Goal: Information Seeking & Learning: Learn about a topic

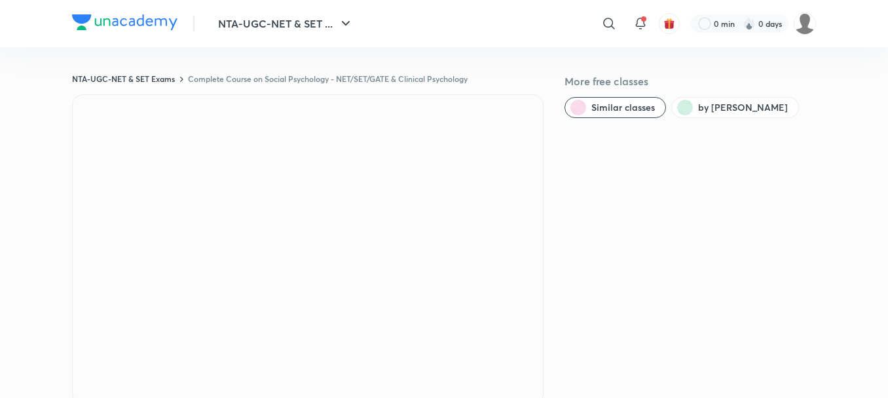
scroll to position [872, 0]
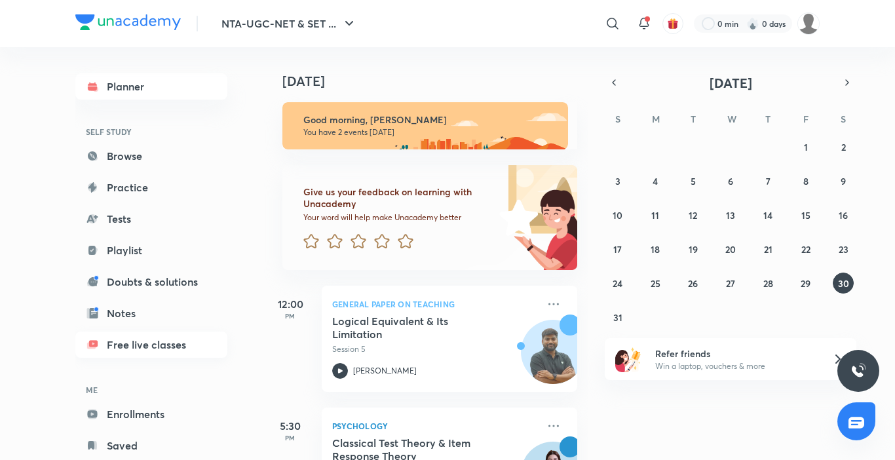
click at [171, 348] on link "Free live classes" at bounding box center [151, 344] width 152 height 26
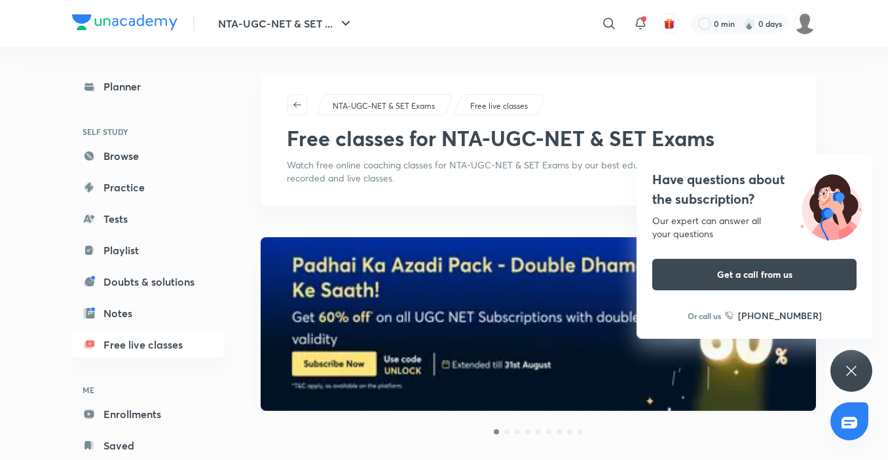
click at [870, 367] on div "Have questions about the subscription? Our expert can answer all your questions…" at bounding box center [851, 371] width 42 height 42
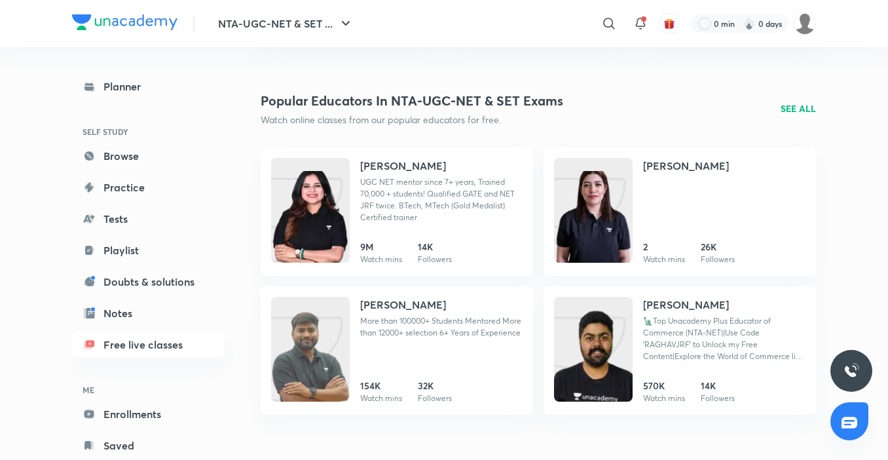
scroll to position [1437, 0]
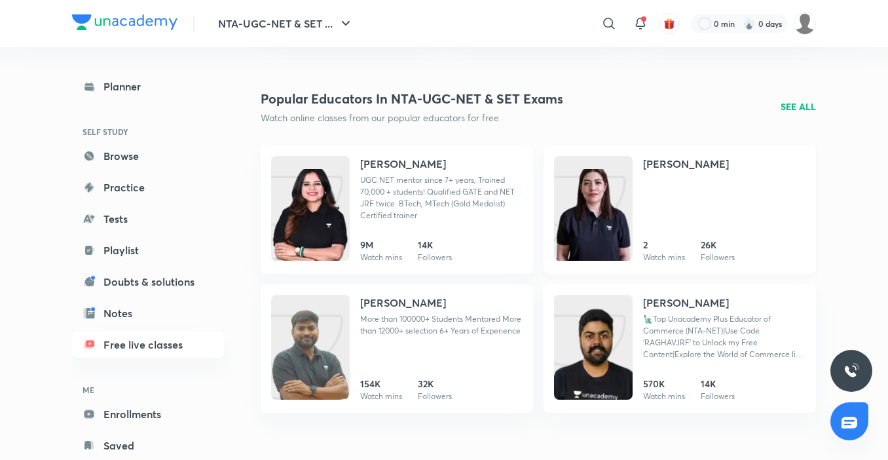
click at [610, 212] on img at bounding box center [593, 221] width 79 height 105
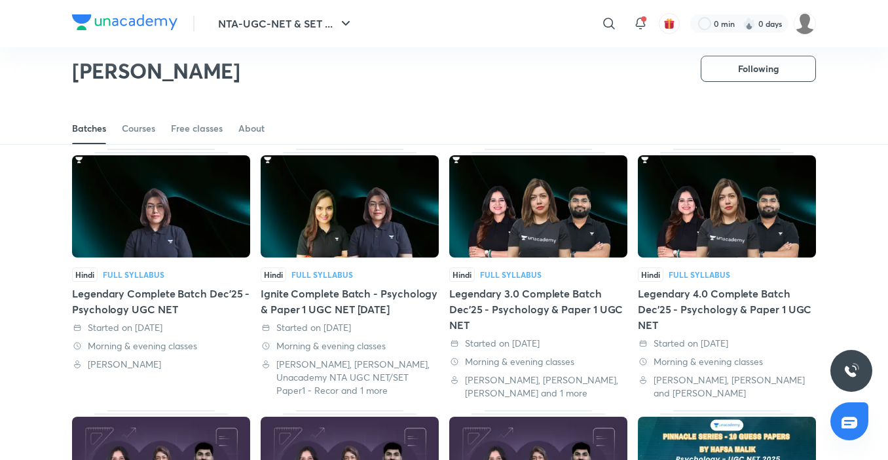
scroll to position [55, 0]
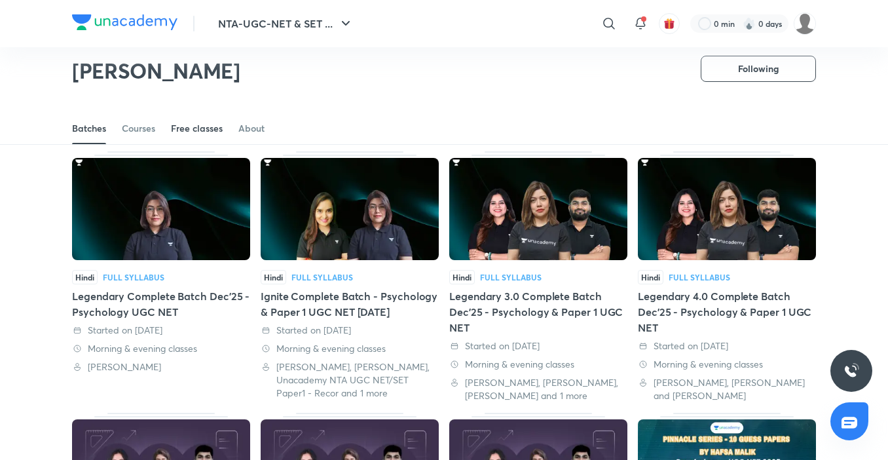
click at [202, 126] on div "Free classes" at bounding box center [197, 128] width 52 height 13
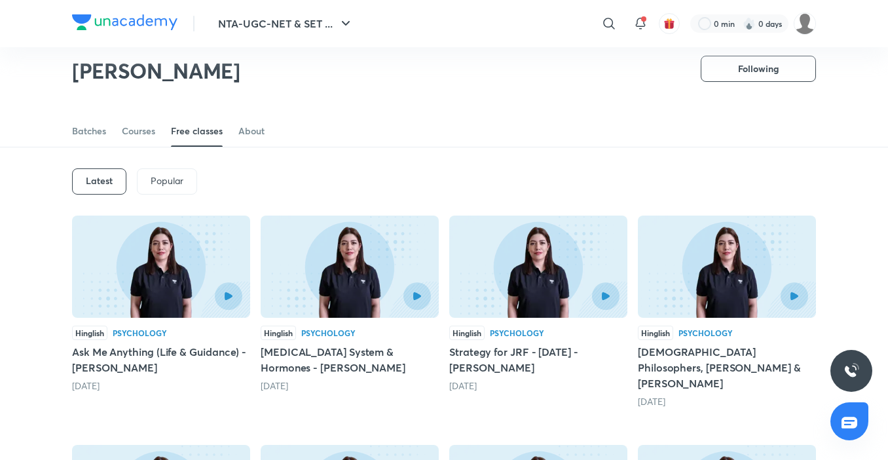
scroll to position [31, 0]
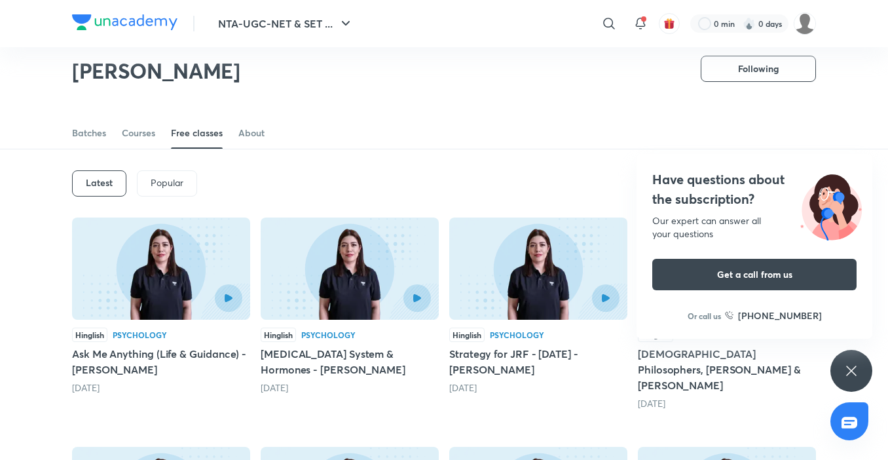
click at [849, 372] on icon at bounding box center [852, 371] width 16 height 16
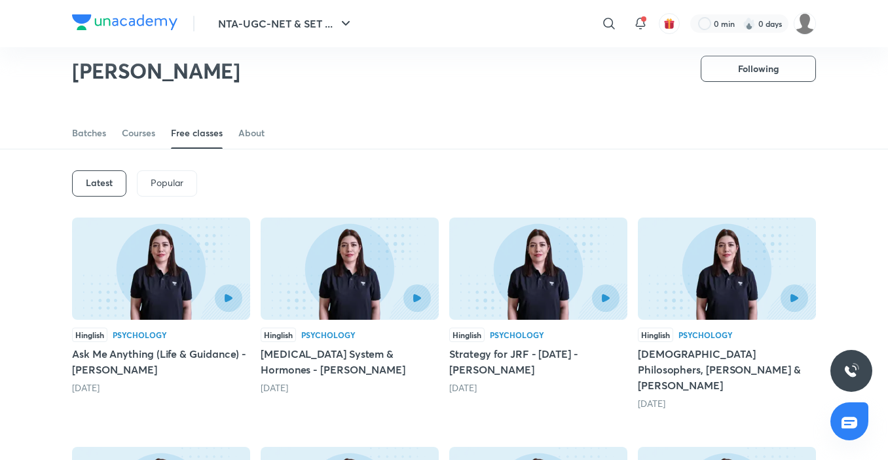
click at [155, 309] on div at bounding box center [161, 298] width 162 height 28
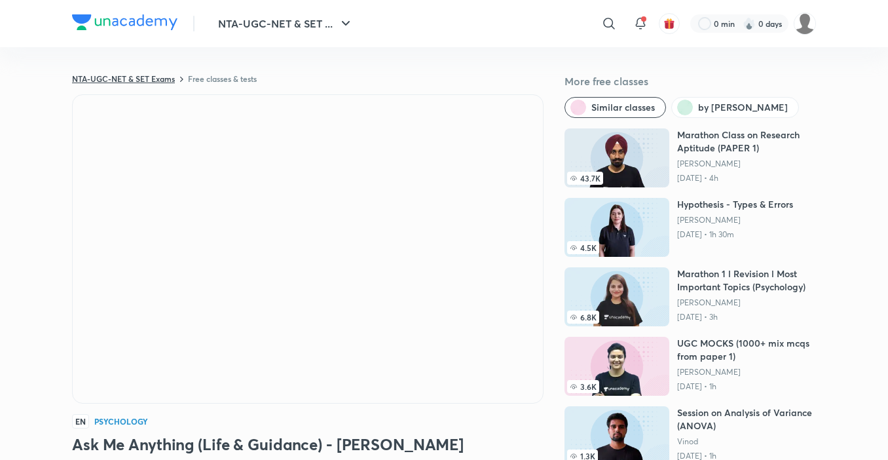
click at [102, 77] on link "NTA-UGC-NET & SET Exams" at bounding box center [123, 78] width 103 height 10
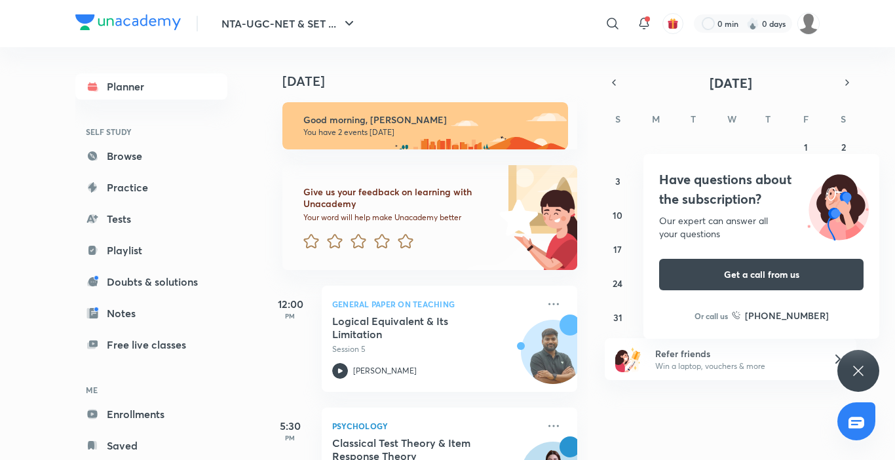
click at [864, 368] on icon at bounding box center [858, 371] width 16 height 16
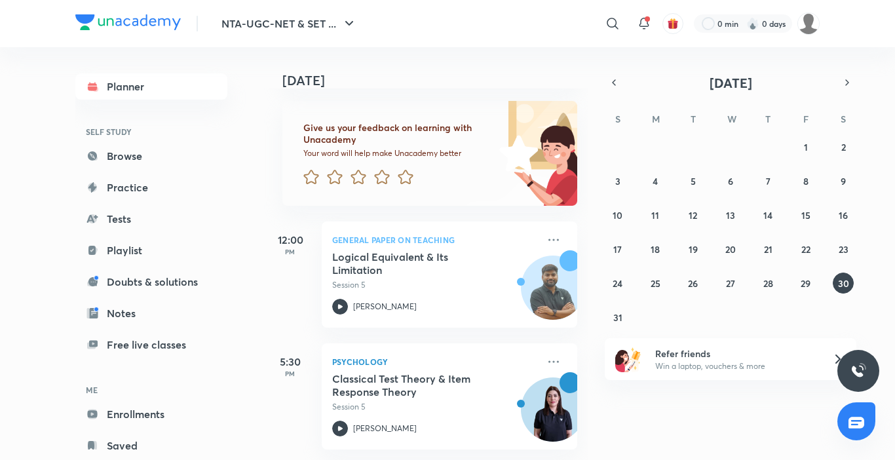
scroll to position [74, 0]
